Goal: Transaction & Acquisition: Purchase product/service

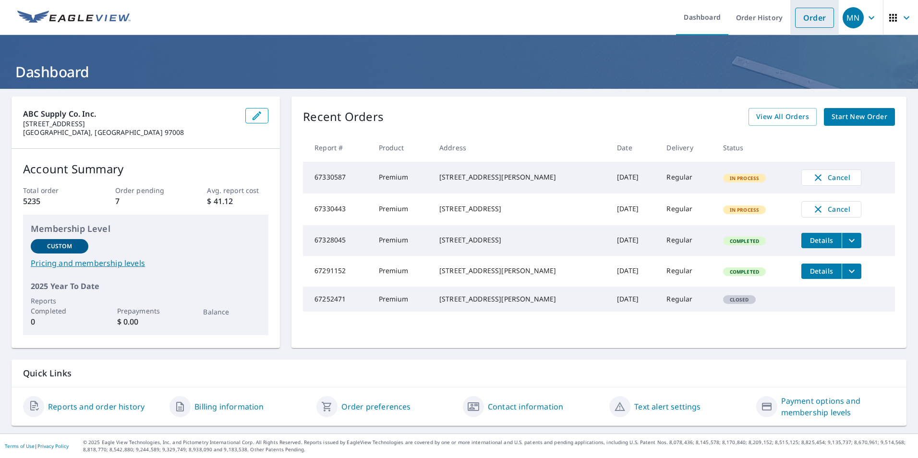
click at [805, 13] on link "Order" at bounding box center [814, 18] width 39 height 20
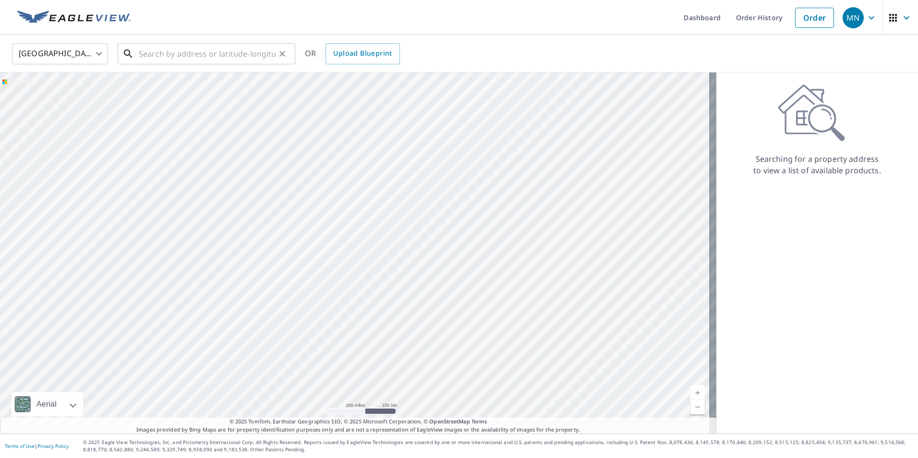
click at [188, 55] on input "text" at bounding box center [207, 53] width 137 height 27
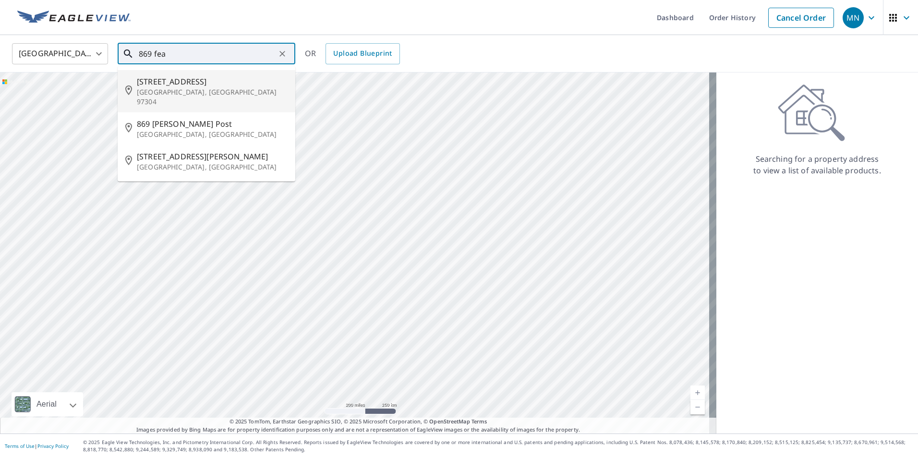
click at [186, 78] on span "[STREET_ADDRESS]" at bounding box center [212, 82] width 151 height 12
type input "[STREET_ADDRESS]"
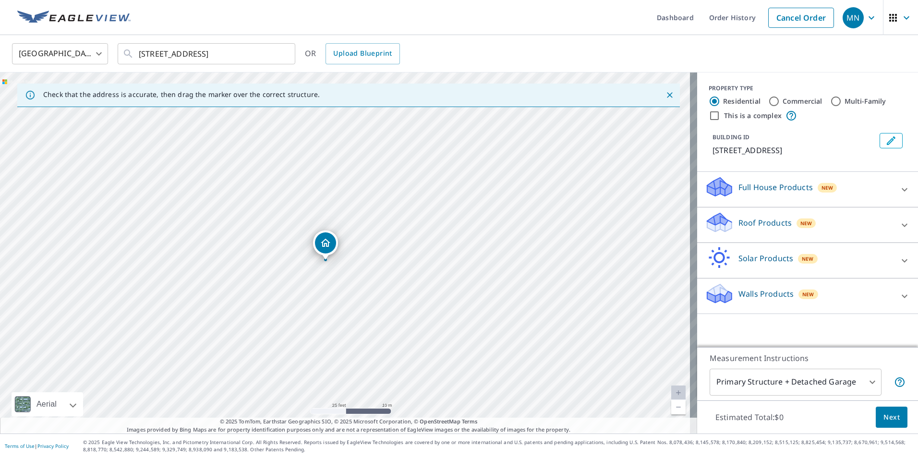
click at [871, 227] on div "Roof Products New" at bounding box center [799, 224] width 188 height 27
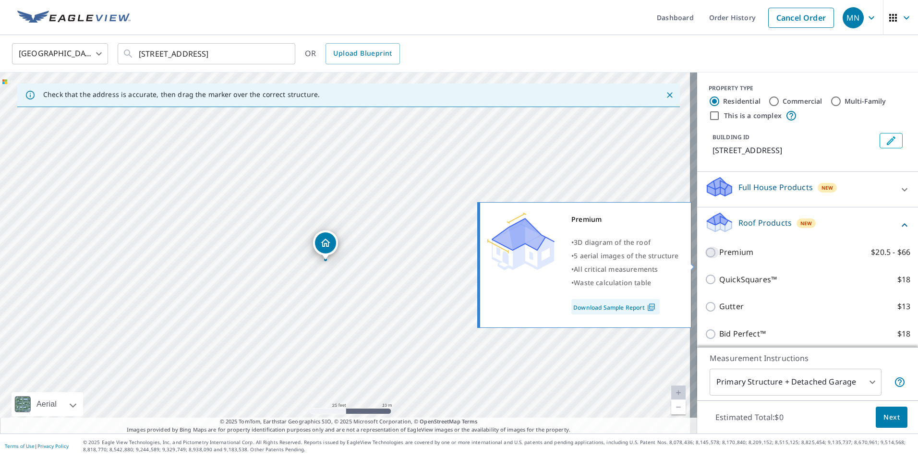
click at [705, 258] on input "Premium $20.5 - $66" at bounding box center [712, 253] width 14 height 12
checkbox input "true"
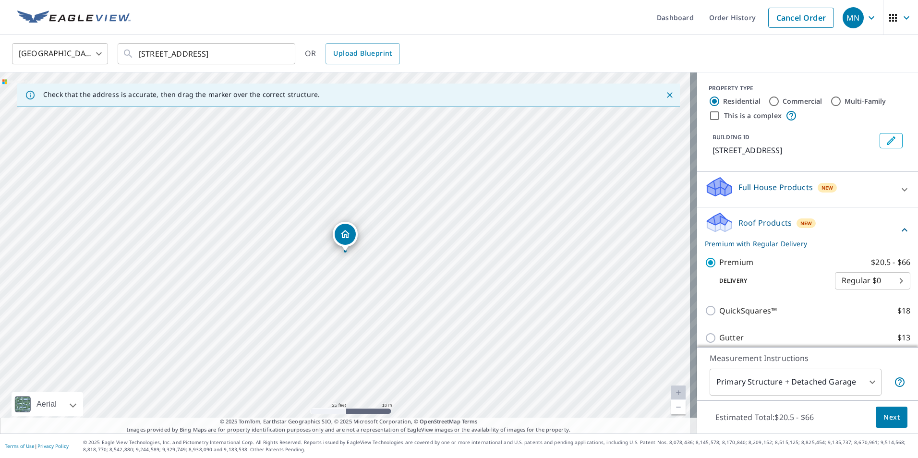
click at [884, 415] on span "Next" at bounding box center [892, 418] width 16 height 12
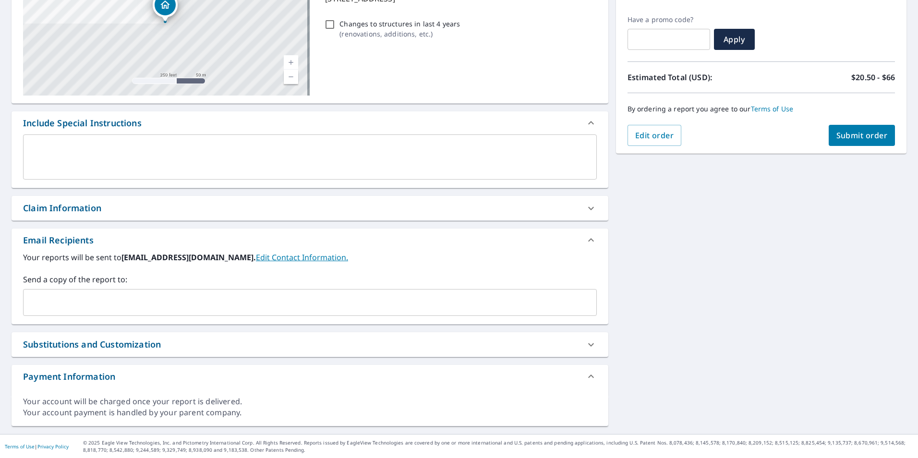
scroll to position [153, 0]
click at [62, 311] on input "text" at bounding box center [302, 302] width 551 height 18
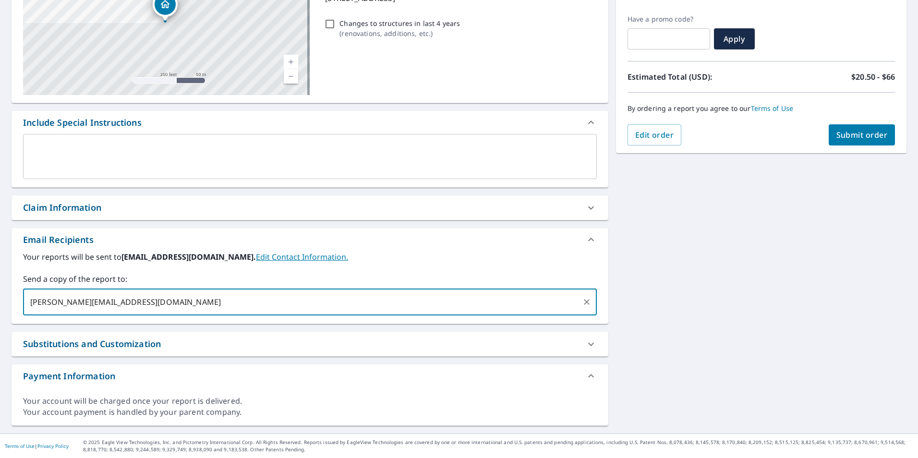
type input "[PERSON_NAME][EMAIL_ADDRESS][DOMAIN_NAME]"
click at [202, 300] on input "text" at bounding box center [390, 302] width 377 height 18
type input "[PERSON_NAME][EMAIL_ADDRESS][DOMAIN_NAME]"
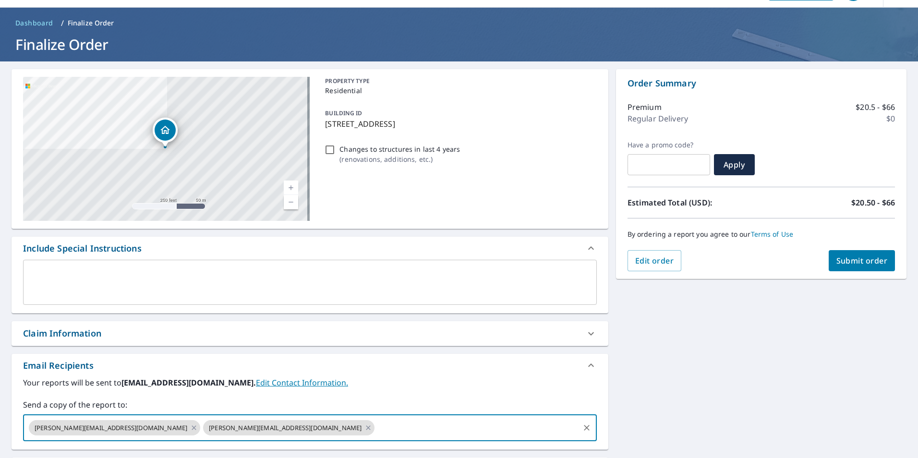
scroll to position [0, 0]
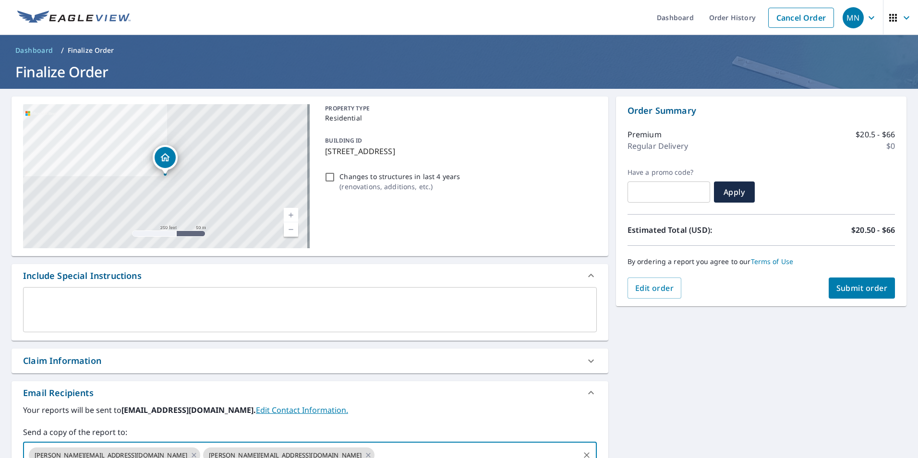
click at [854, 283] on span "Submit order" at bounding box center [862, 288] width 51 height 11
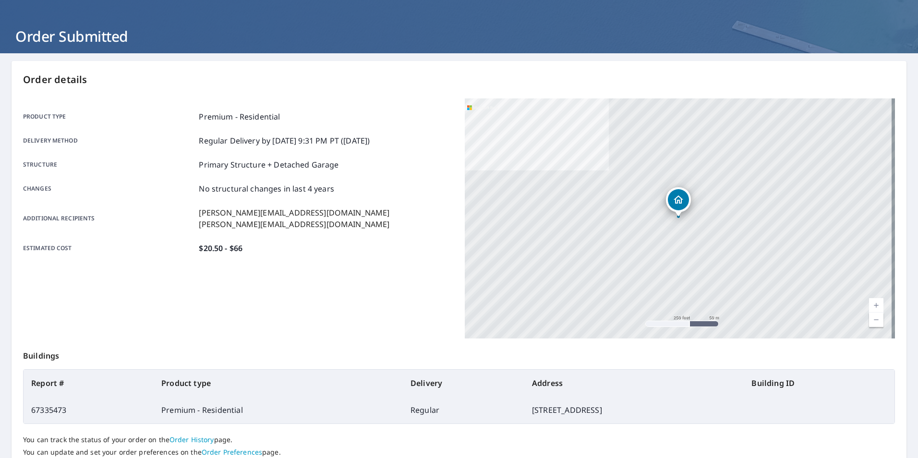
scroll to position [107, 0]
